Goal: Task Accomplishment & Management: Manage account settings

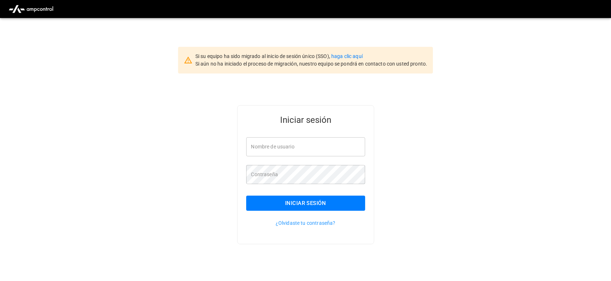
type input "**********"
click at [303, 205] on button "Iniciar sesión" at bounding box center [305, 203] width 119 height 15
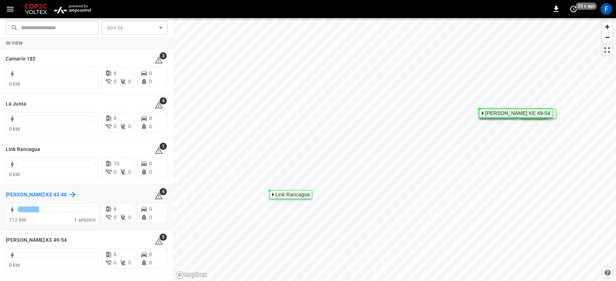
click at [9, 195] on h6 "Loza Colon KE 43-48" at bounding box center [36, 195] width 61 height 8
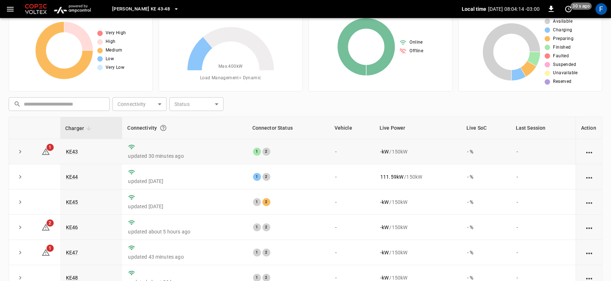
scroll to position [48, 0]
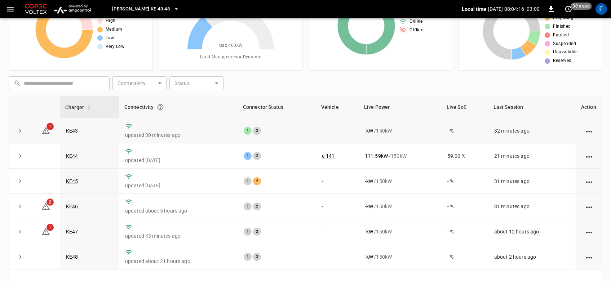
click at [72, 125] on td "KE43" at bounding box center [89, 130] width 59 height 25
click at [72, 127] on link "KE43" at bounding box center [72, 131] width 15 height 9
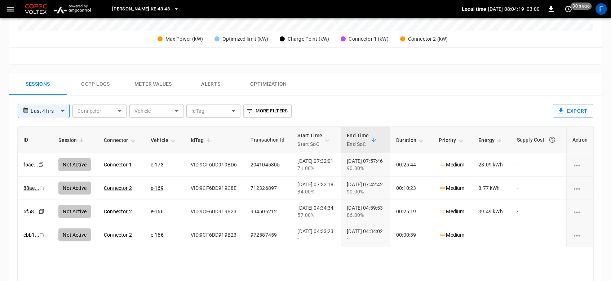
scroll to position [337, 0]
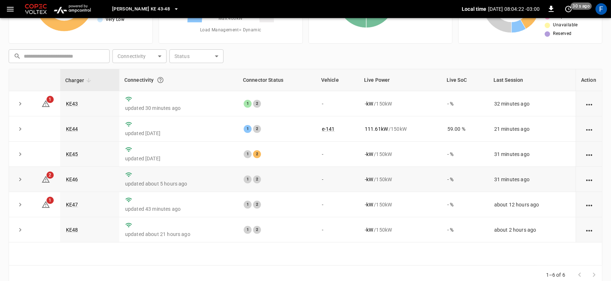
scroll to position [87, 0]
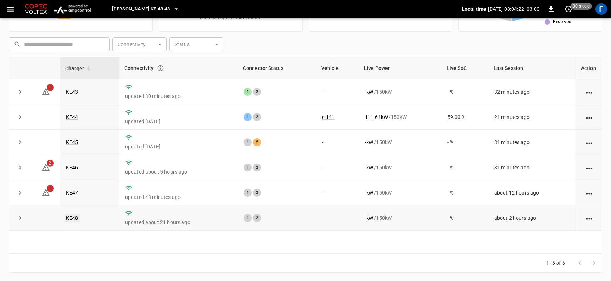
click at [75, 219] on link "KE48" at bounding box center [72, 218] width 15 height 9
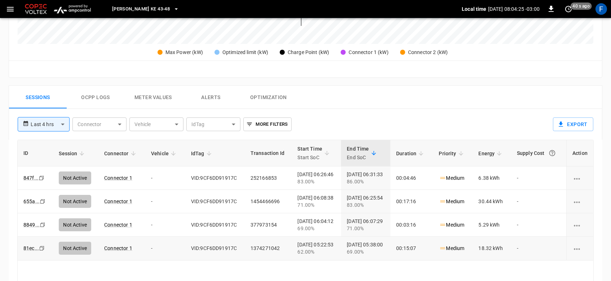
scroll to position [361, 0]
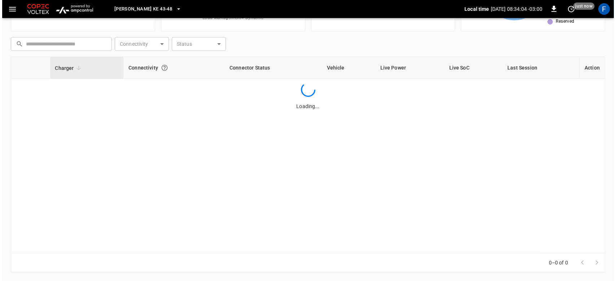
scroll to position [87, 0]
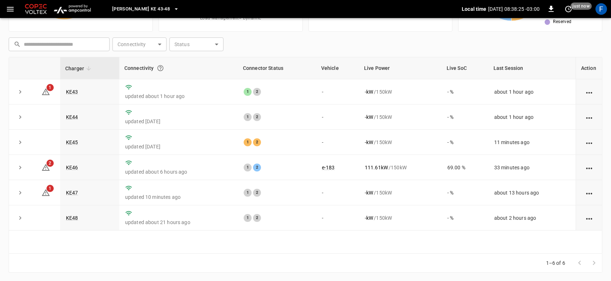
click at [139, 11] on span "Loza Colon KE 43-48" at bounding box center [141, 9] width 58 height 8
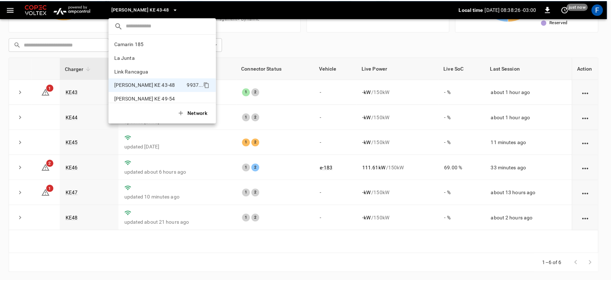
scroll to position [6, 0]
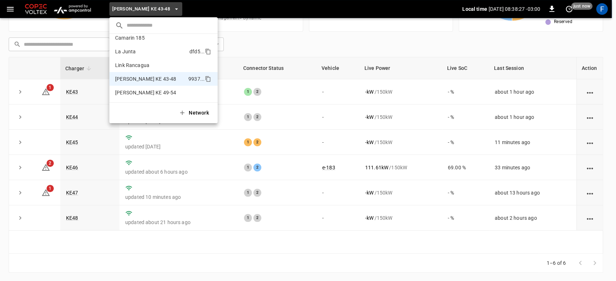
click at [138, 48] on li "La Junta dfd5 ..." at bounding box center [163, 52] width 108 height 14
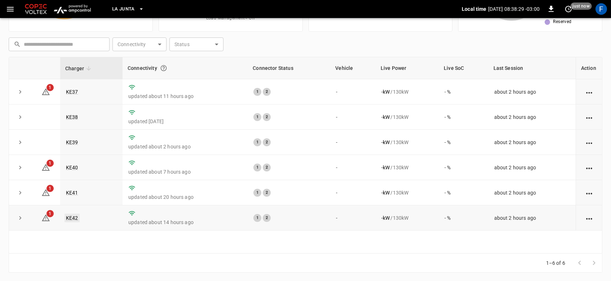
click at [72, 219] on link "KE42" at bounding box center [72, 218] width 15 height 9
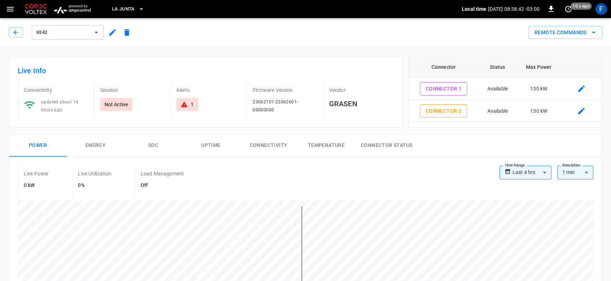
click at [110, 32] on icon "button" at bounding box center [112, 32] width 9 height 9
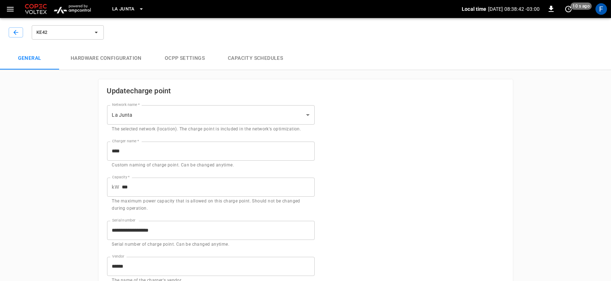
type input "**********"
click at [125, 56] on button "Hardware configuration" at bounding box center [106, 58] width 94 height 23
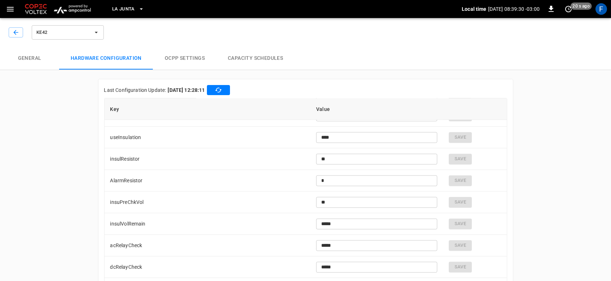
scroll to position [1972, 0]
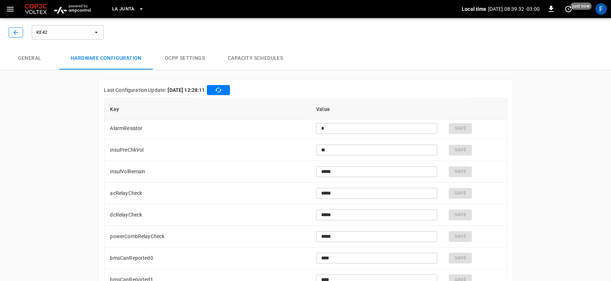
click at [15, 31] on icon "button" at bounding box center [15, 32] width 5 height 5
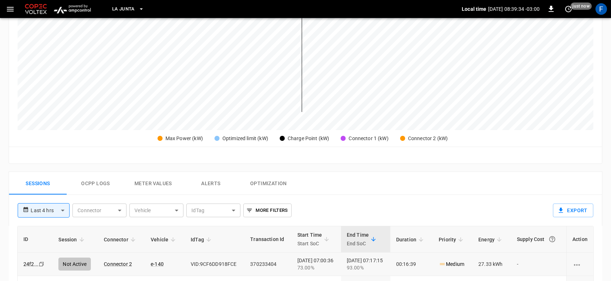
scroll to position [240, 0]
